Goal: Navigation & Orientation: Find specific page/section

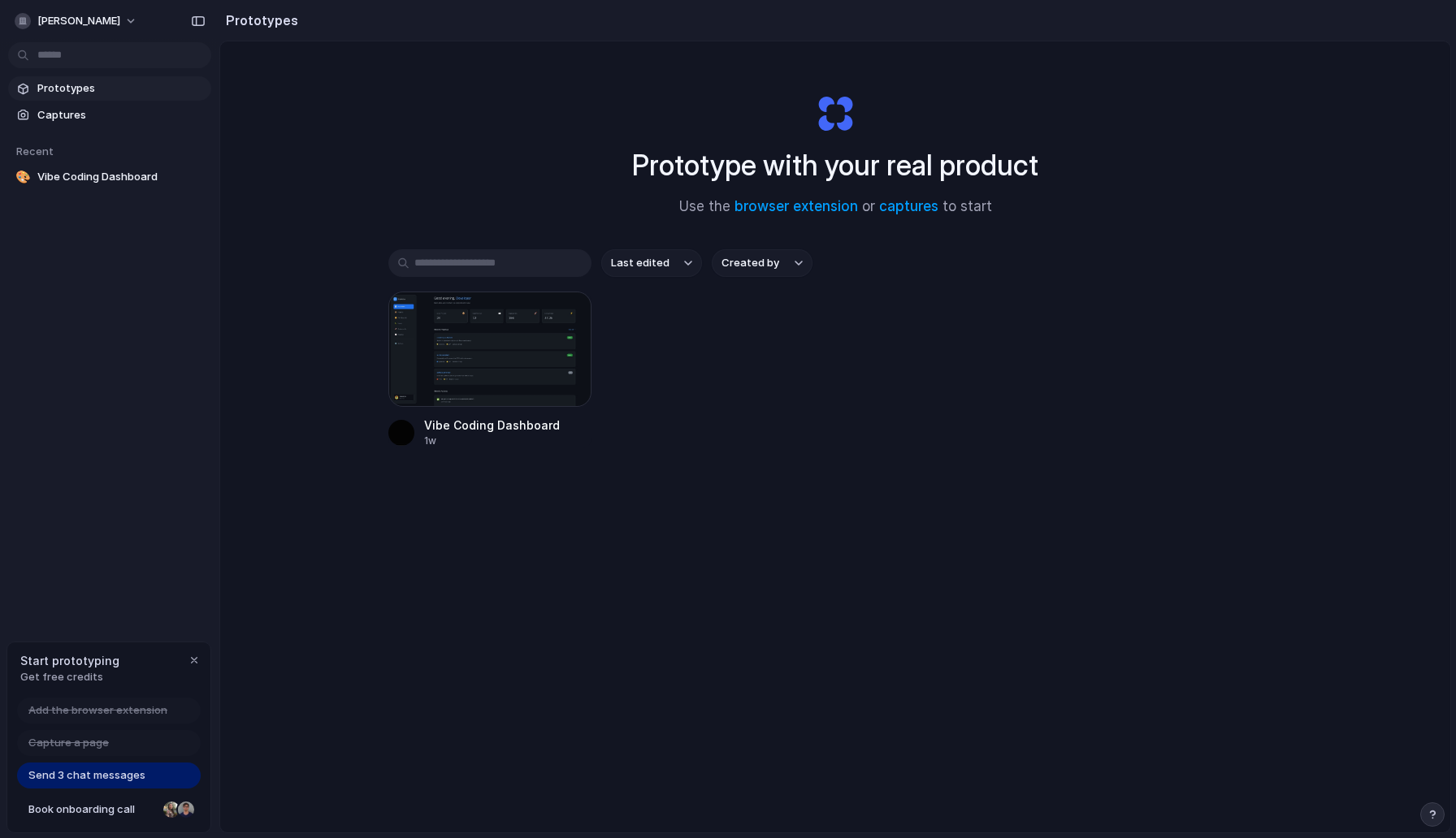
click at [157, 777] on div "Send 3 chat messages" at bounding box center [109, 775] width 184 height 26
click at [117, 781] on span "Send 3 chat messages" at bounding box center [87, 775] width 117 height 16
click at [117, 779] on span "Send 3 chat messages" at bounding box center [87, 775] width 117 height 16
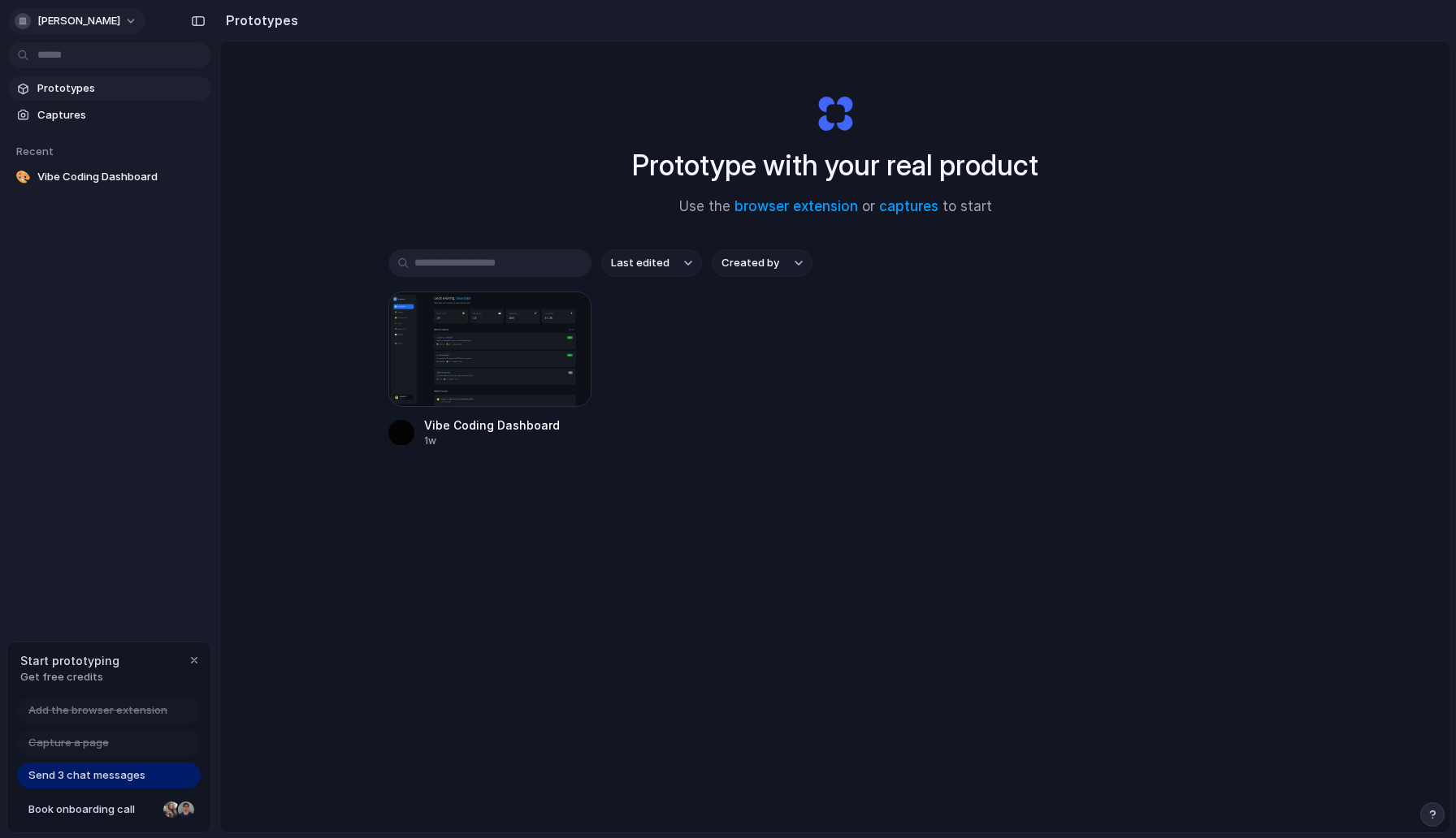
click at [98, 22] on span "[PERSON_NAME]" at bounding box center [79, 21] width 83 height 16
click at [104, 349] on div "Settings Invite members Change theme Sign out" at bounding box center [728, 419] width 1456 height 838
click at [144, 783] on div "Send 3 chat messages" at bounding box center [109, 775] width 184 height 26
